Goal: Task Accomplishment & Management: Manage account settings

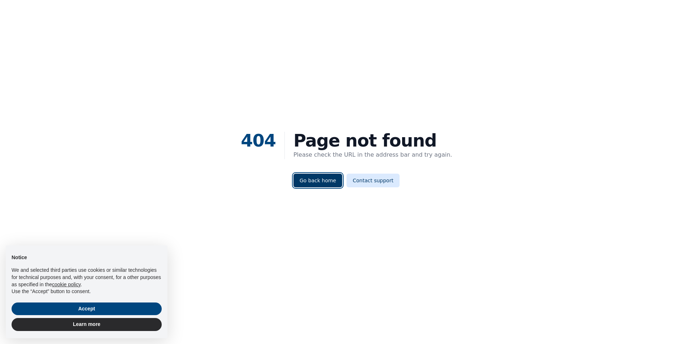
click at [334, 182] on link "Go back home" at bounding box center [318, 181] width 49 height 14
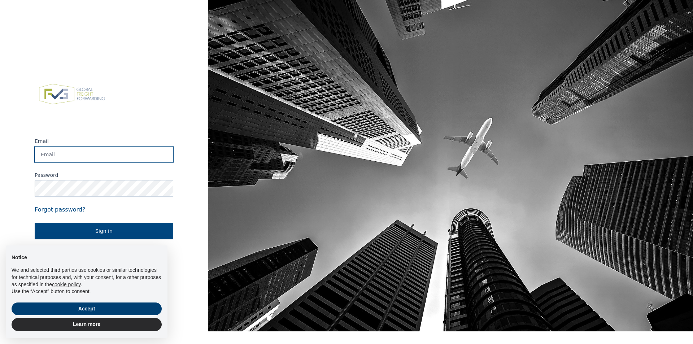
type input "[PERSON_NAME][EMAIL_ADDRESS][PERSON_NAME][DOMAIN_NAME]"
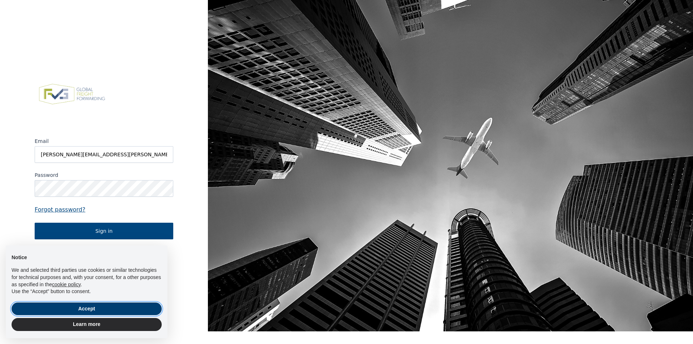
click at [113, 311] on button "Accept" at bounding box center [87, 309] width 150 height 13
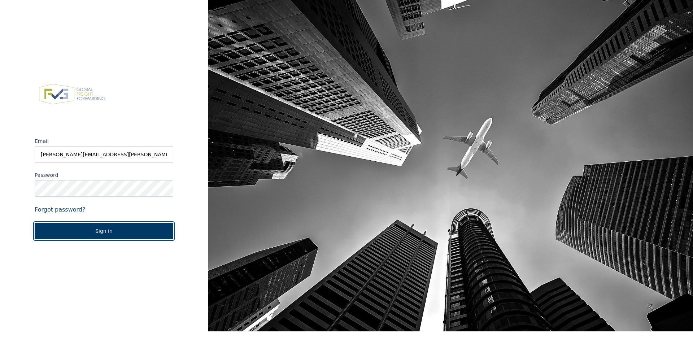
click at [95, 236] on button "Sign in" at bounding box center [104, 231] width 139 height 17
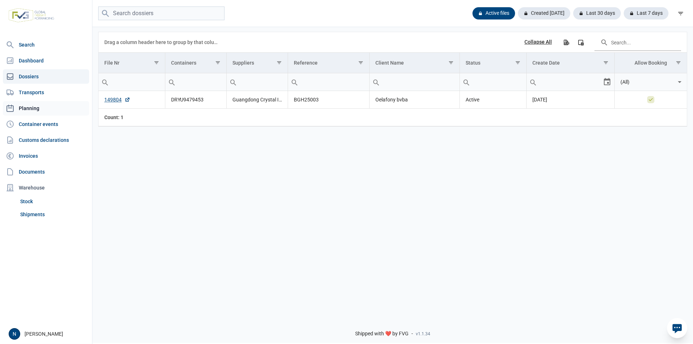
click at [37, 109] on link "Planning" at bounding box center [46, 108] width 86 height 14
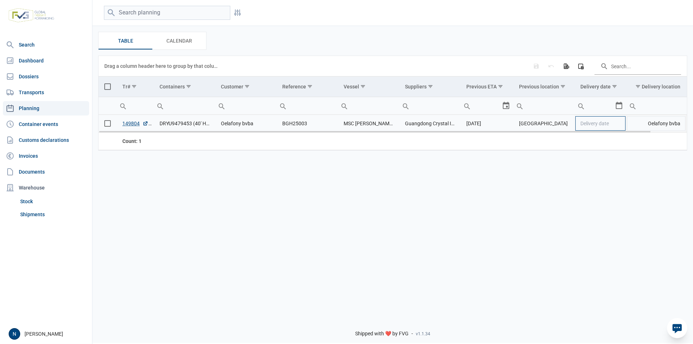
click at [598, 125] on span "Delivery date" at bounding box center [595, 124] width 29 height 6
click at [621, 125] on div "Select" at bounding box center [622, 123] width 9 height 17
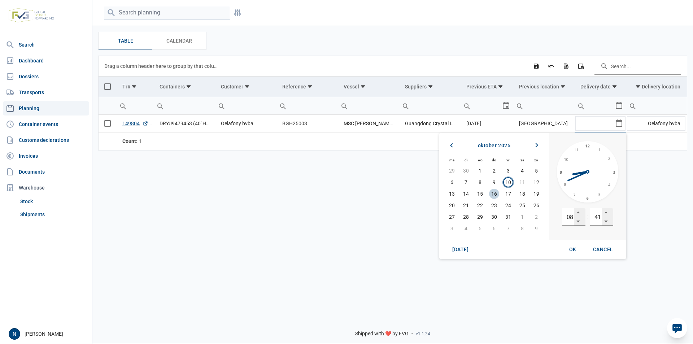
click at [494, 194] on span "16" at bounding box center [494, 194] width 10 height 10
click at [580, 213] on div "Dropdown" at bounding box center [579, 213] width 8 height 8
type input "09"
click at [605, 220] on div "Dropdown" at bounding box center [606, 221] width 8 height 8
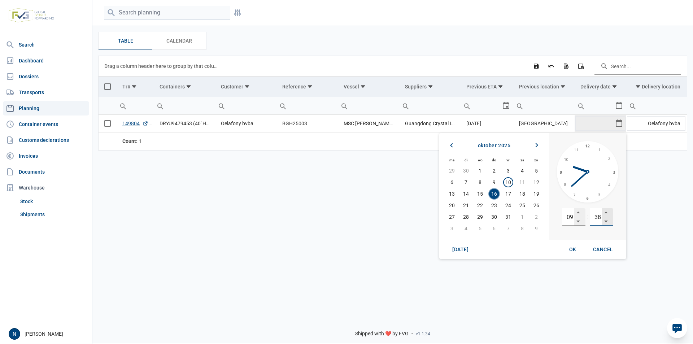
click at [605, 220] on div "Dropdown" at bounding box center [606, 221] width 8 height 8
type input "36"
click at [605, 220] on div "Dropdown" at bounding box center [606, 221] width 8 height 8
type input "10"
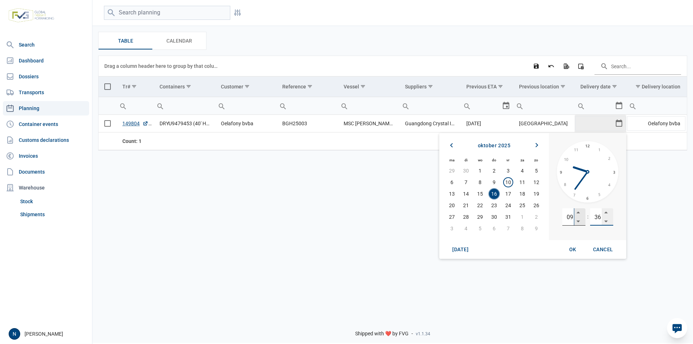
type input "36"
click at [582, 212] on div "Dropdown" at bounding box center [579, 213] width 8 height 8
type input "10"
click at [606, 221] on div "Dropdown" at bounding box center [606, 221] width 8 height 8
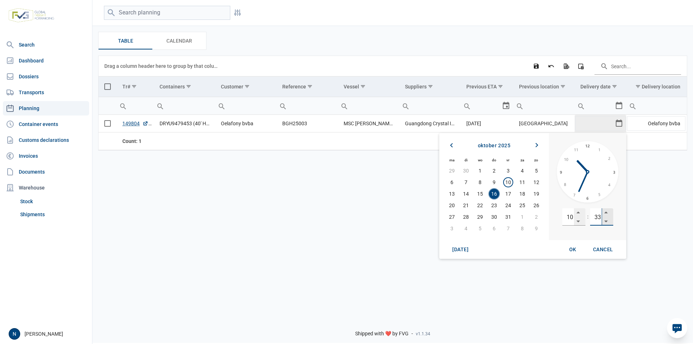
click at [606, 221] on div "Dropdown" at bounding box center [606, 221] width 8 height 8
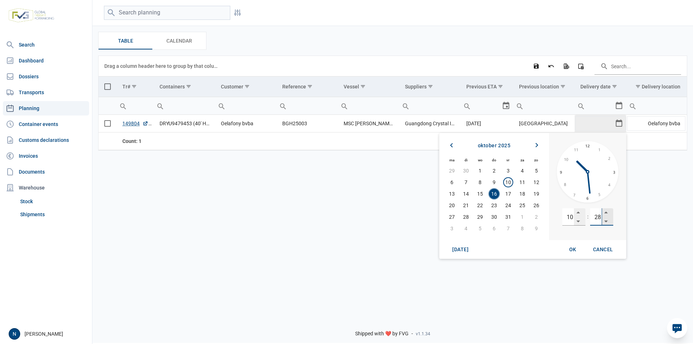
click at [606, 221] on div "Dropdown" at bounding box center [606, 221] width 8 height 8
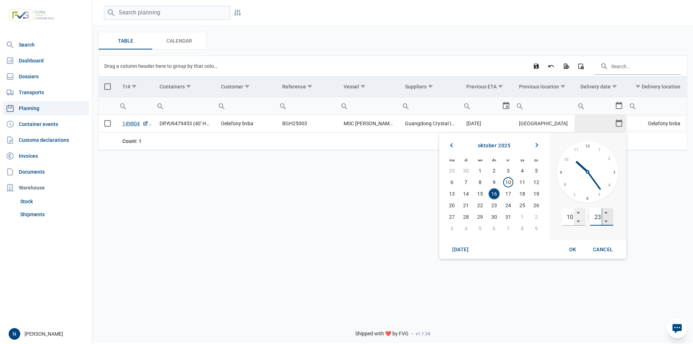
click at [606, 221] on div "Dropdown" at bounding box center [606, 221] width 8 height 8
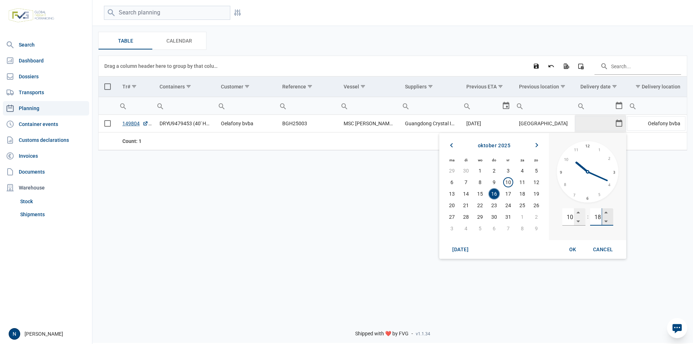
click at [606, 221] on div "Dropdown" at bounding box center [606, 221] width 8 height 8
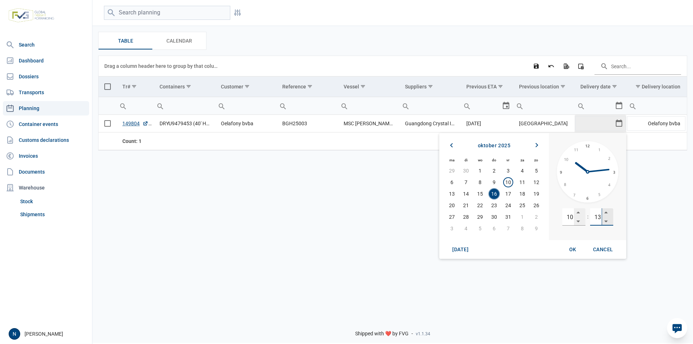
click at [606, 221] on div "Dropdown" at bounding box center [606, 221] width 8 height 8
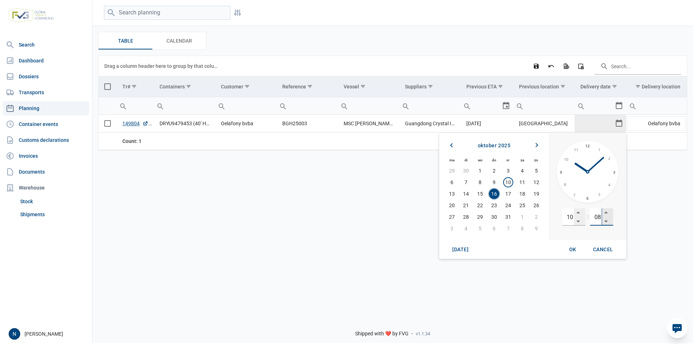
click at [606, 221] on div "Dropdown" at bounding box center [606, 221] width 8 height 8
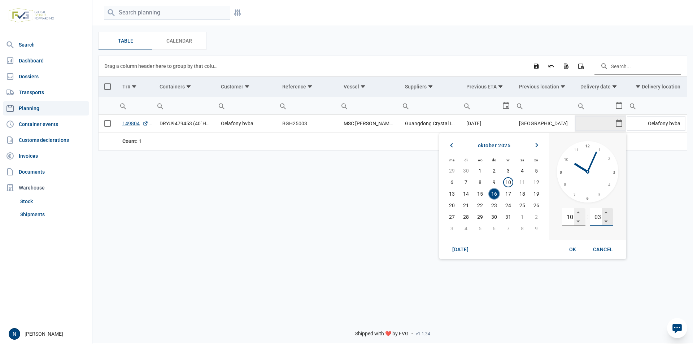
click at [606, 221] on div "Dropdown" at bounding box center [606, 221] width 8 height 8
type input "00"
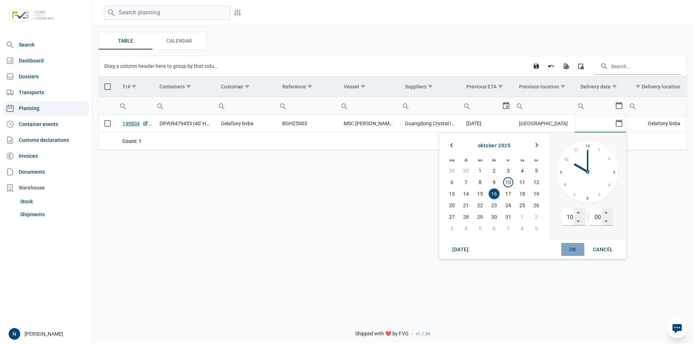
click at [576, 249] on span "OK" at bounding box center [573, 250] width 7 height 6
type input "[DATE] 10:00"
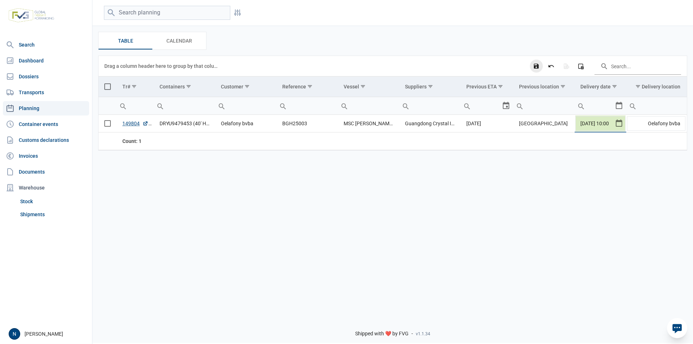
click at [541, 67] on div "Save changes" at bounding box center [536, 66] width 13 height 13
